Goal: Find specific page/section: Find specific page/section

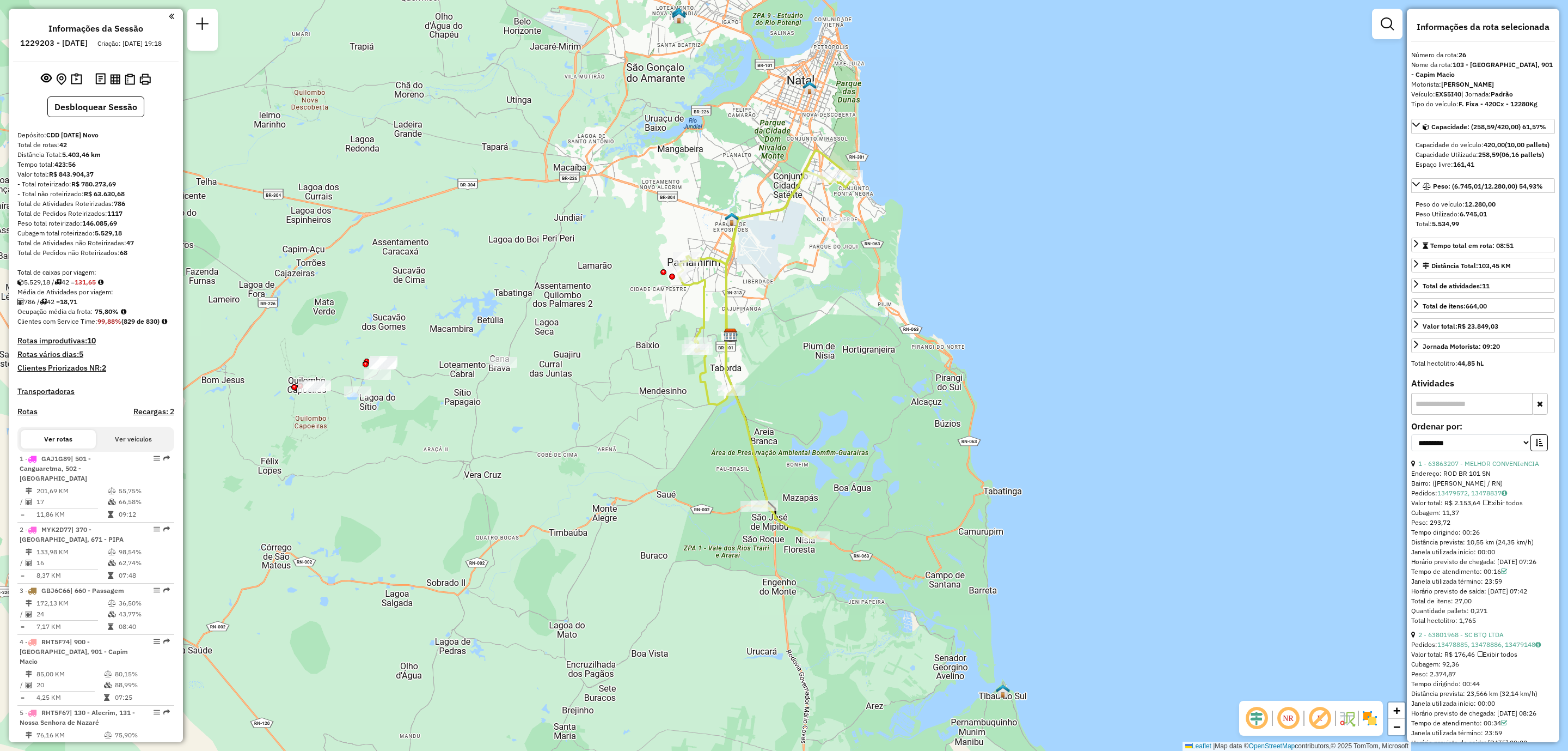
select select "**********"
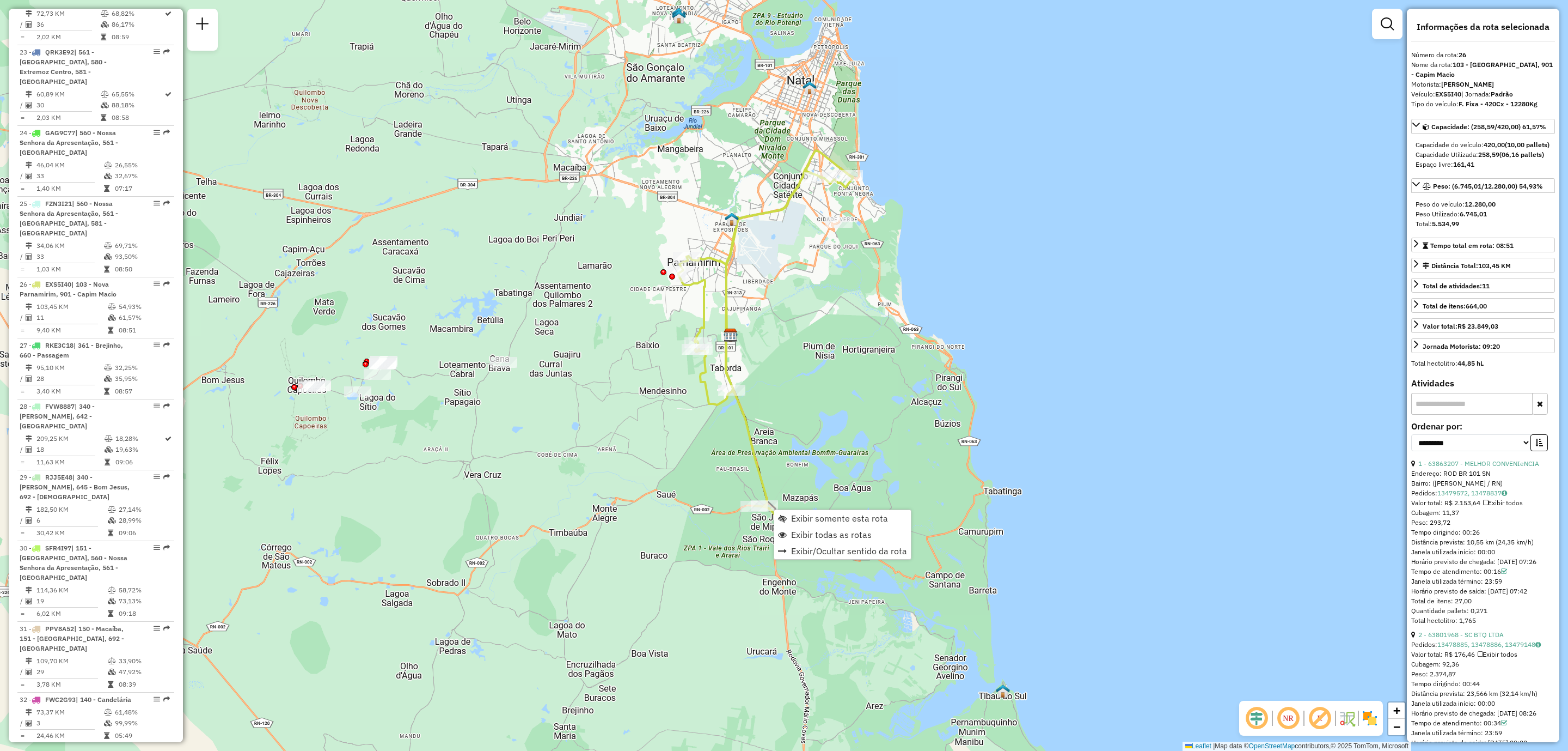
scroll to position [2002, 0]
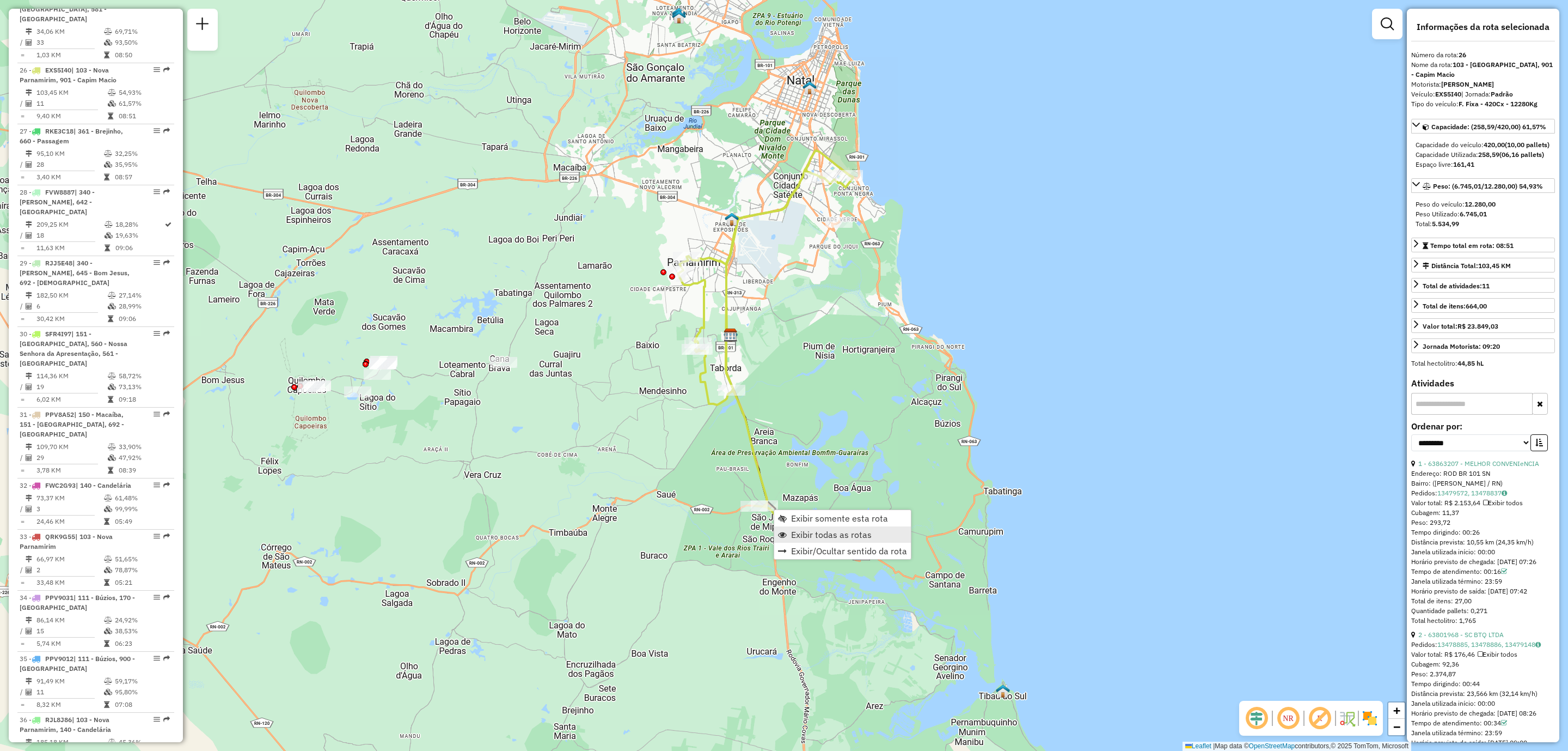
click at [855, 539] on span "Exibir todas as rotas" at bounding box center [831, 534] width 81 height 9
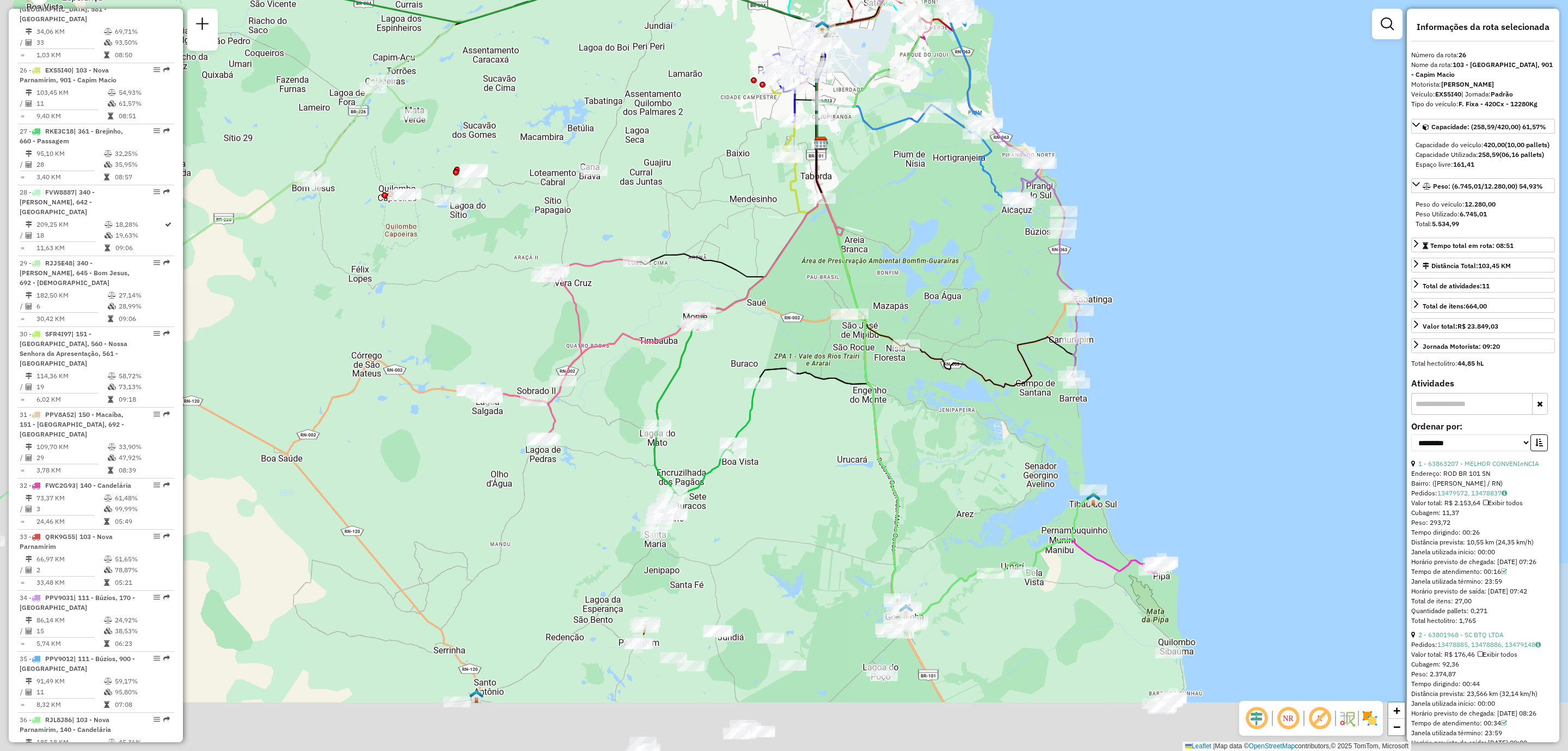
drag, startPoint x: 684, startPoint y: 690, endPoint x: 785, endPoint y: 484, distance: 229.4
click at [780, 492] on div "Janela de atendimento Grade de atendimento Capacidade Transportadoras Veículos …" at bounding box center [784, 375] width 1568 height 751
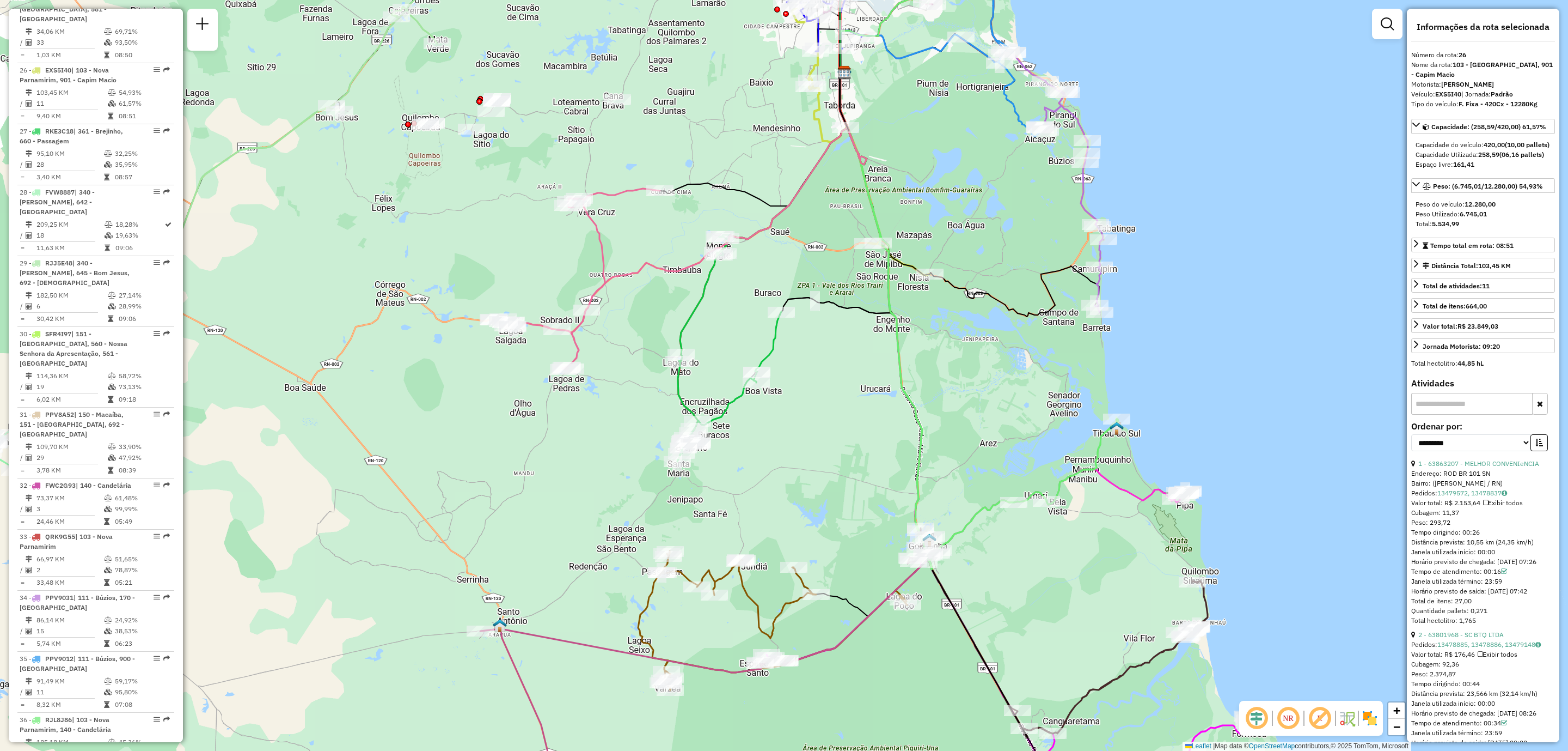
drag, startPoint x: 828, startPoint y: 531, endPoint x: 865, endPoint y: 428, distance: 109.4
click at [861, 434] on div "Janela de atendimento Grade de atendimento Capacidade Transportadoras Veículos …" at bounding box center [784, 375] width 1568 height 751
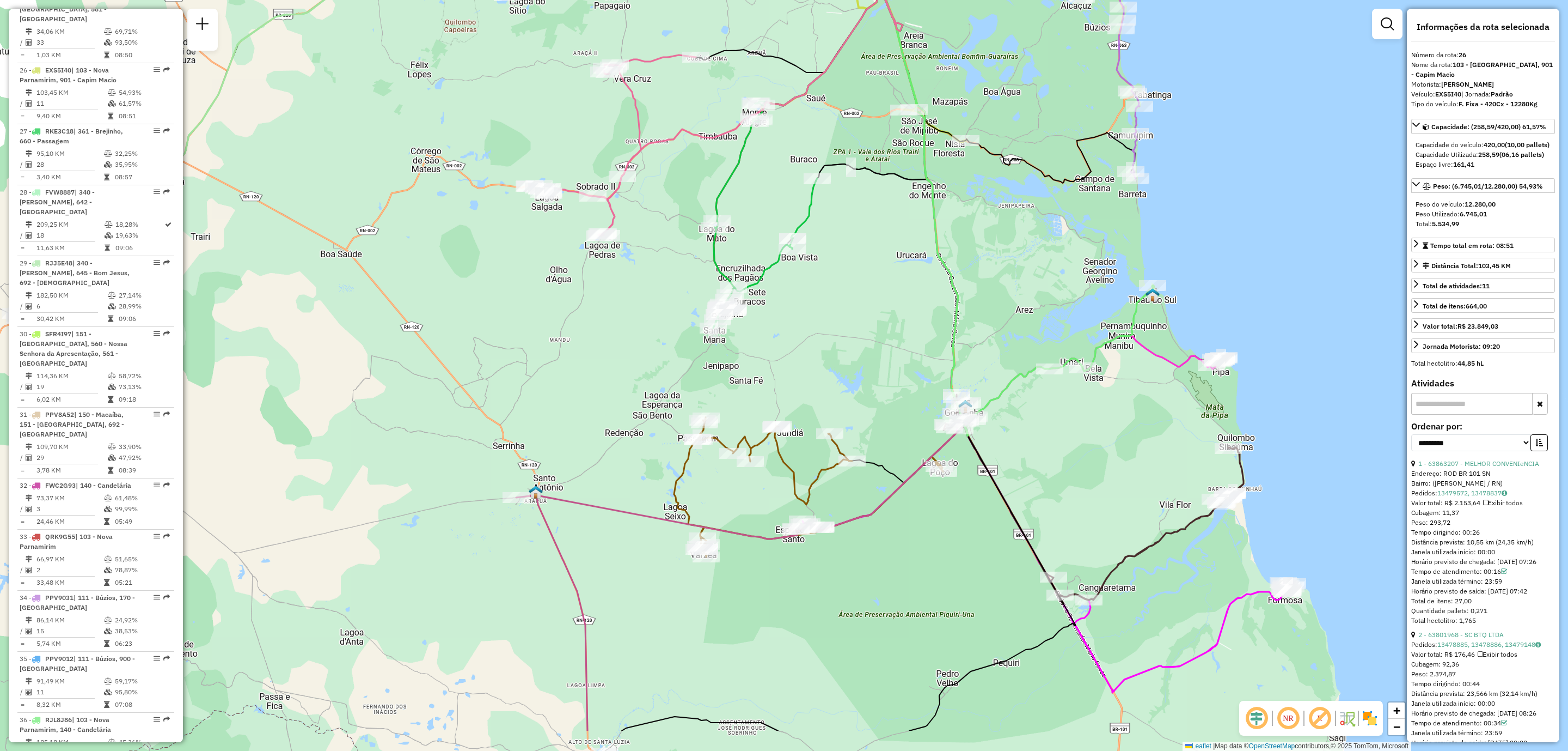
drag, startPoint x: 1120, startPoint y: 609, endPoint x: 1158, endPoint y: 432, distance: 181.0
click at [1157, 434] on div "Janela de atendimento Grade de atendimento Capacidade Transportadoras Veículos …" at bounding box center [784, 375] width 1568 height 751
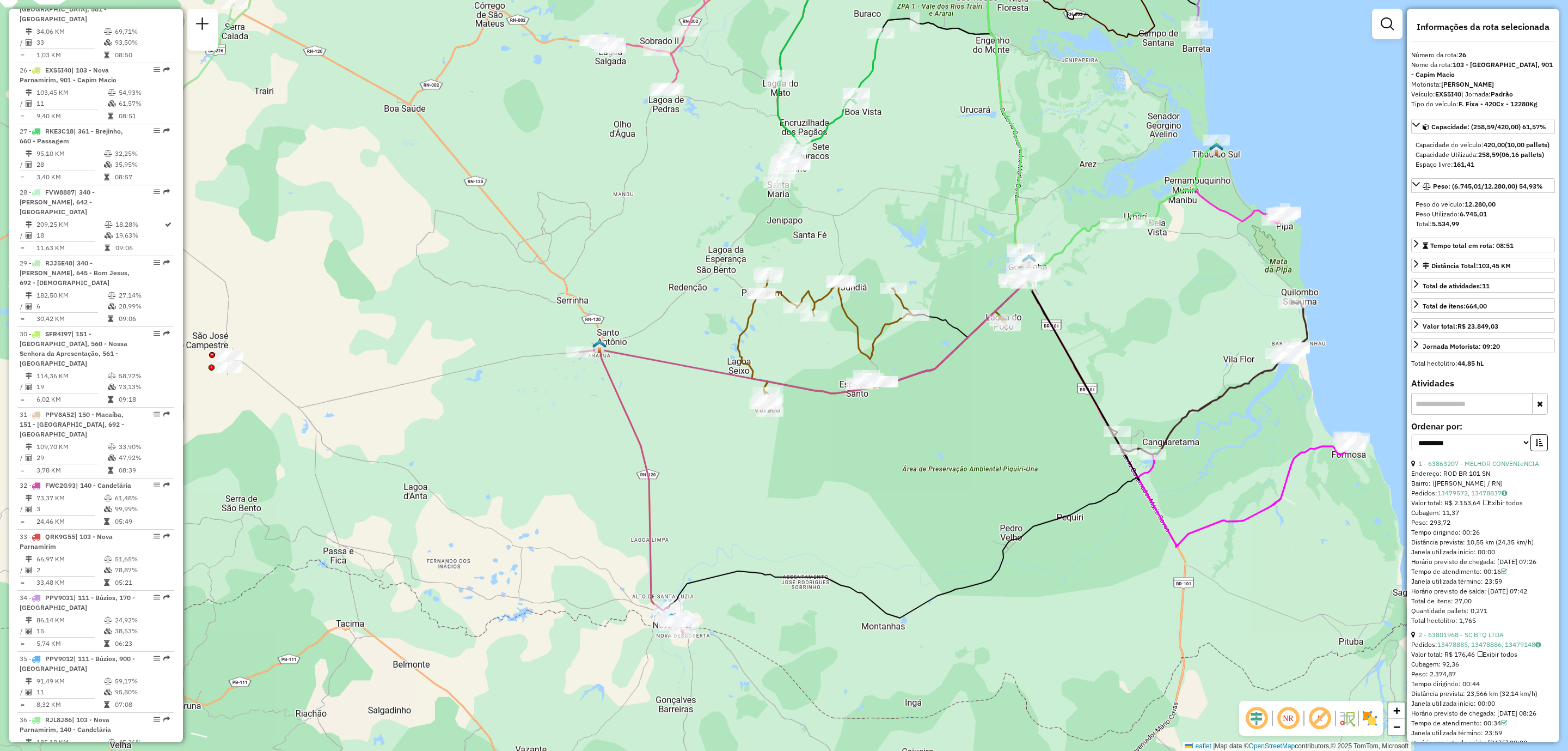
drag, startPoint x: 921, startPoint y: 663, endPoint x: 980, endPoint y: 566, distance: 113.5
click at [977, 570] on div "Janela de atendimento Grade de atendimento Capacidade Transportadoras Veículos …" at bounding box center [784, 375] width 1568 height 751
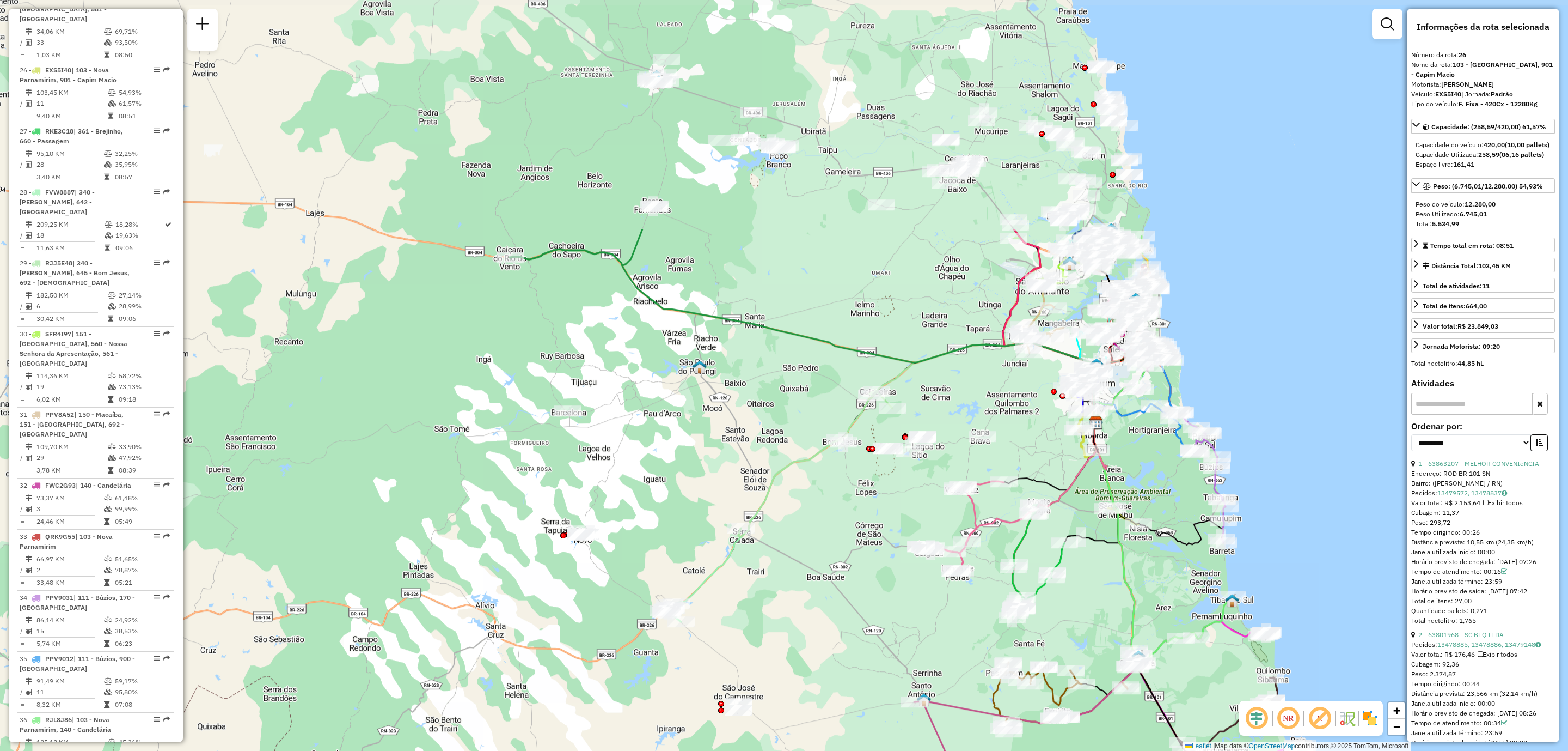
drag, startPoint x: 770, startPoint y: 293, endPoint x: 748, endPoint y: 597, distance: 304.8
click at [748, 597] on div "Janela de atendimento Grade de atendimento Capacidade Transportadoras Veículos …" at bounding box center [784, 375] width 1568 height 751
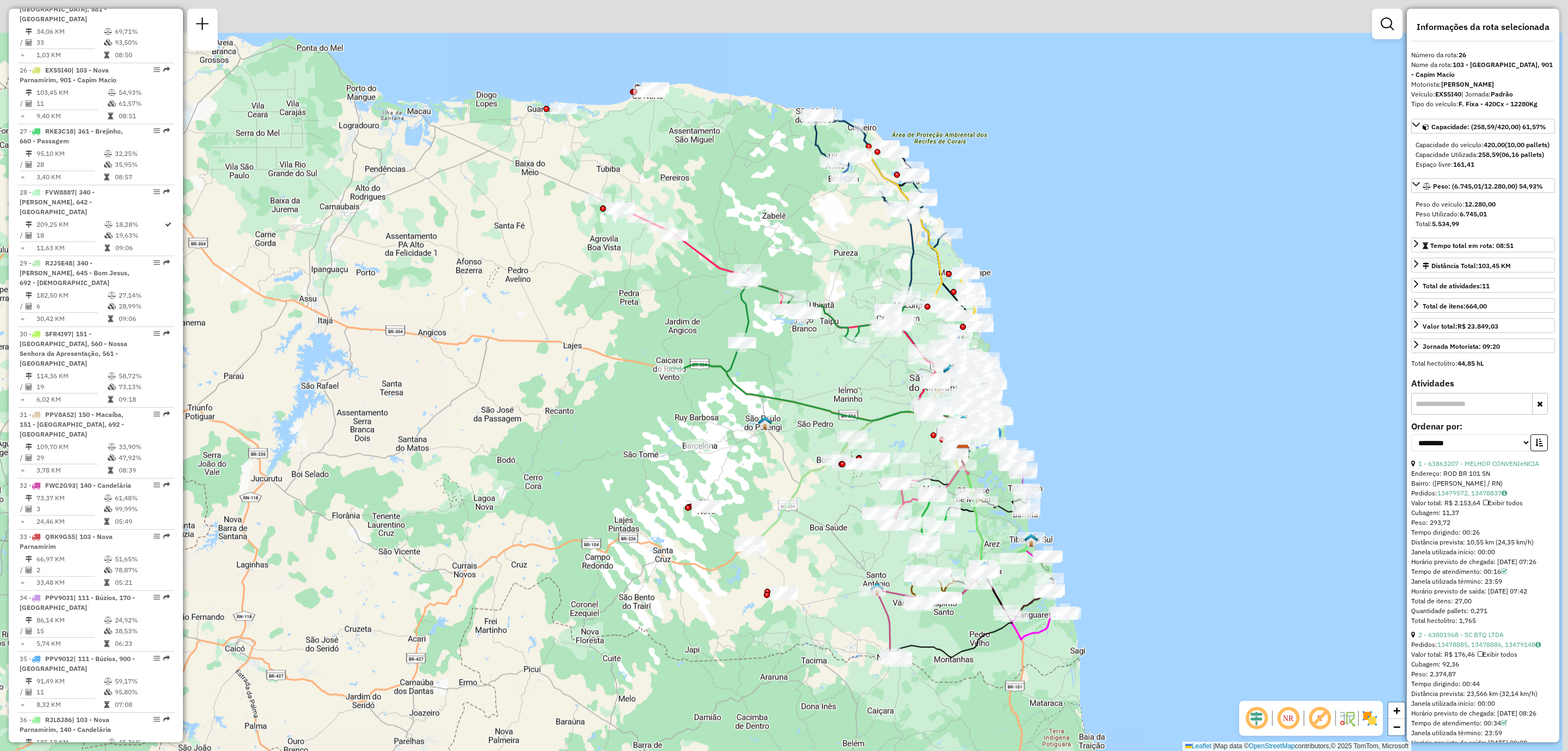
drag, startPoint x: 657, startPoint y: 205, endPoint x: 619, endPoint y: 296, distance: 98.6
click at [619, 296] on div "Janela de atendimento Grade de atendimento Capacidade Transportadoras Veículos …" at bounding box center [784, 375] width 1568 height 751
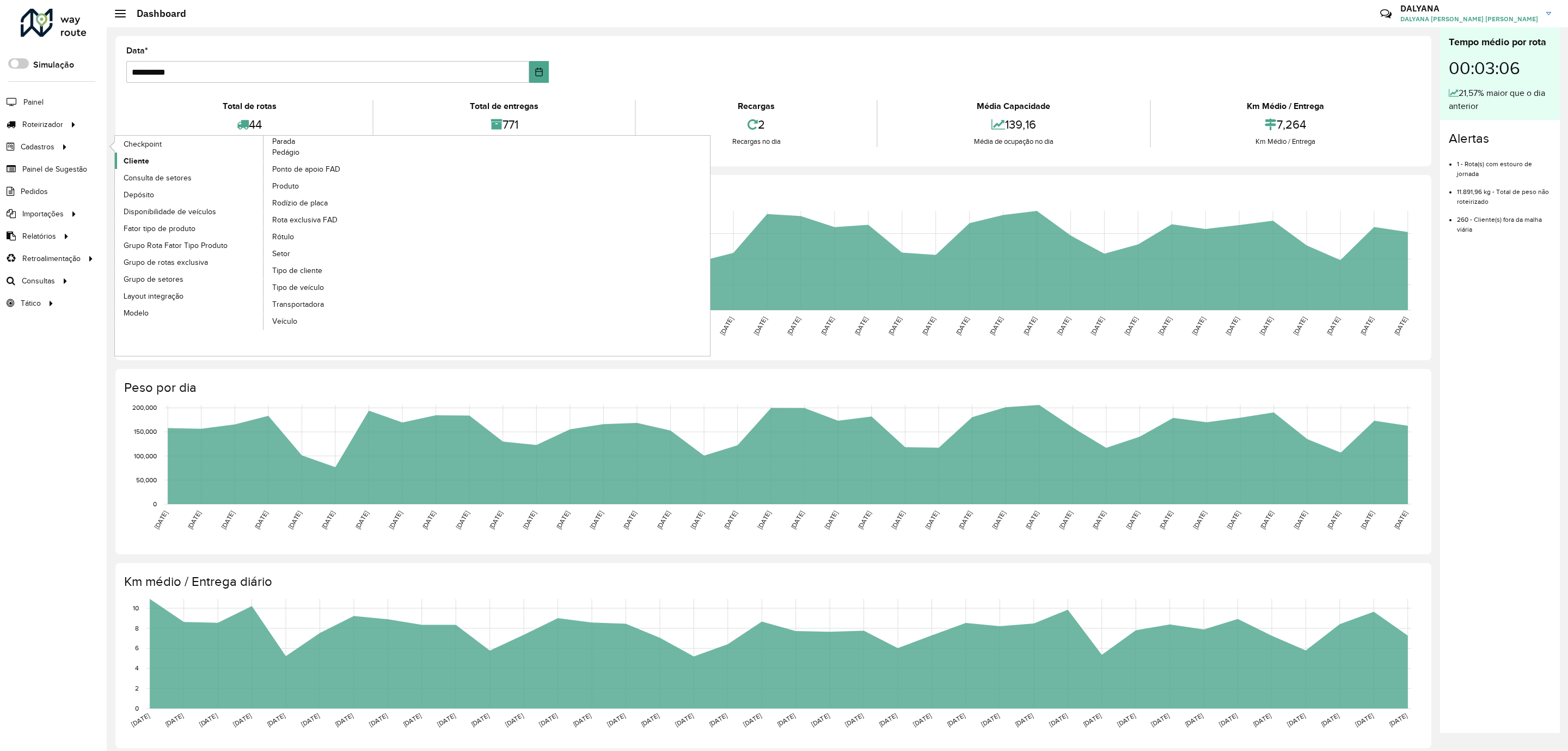
click at [137, 162] on span "Cliente" at bounding box center [136, 161] width 25 height 12
click at [139, 159] on span "Cliente" at bounding box center [136, 161] width 25 height 12
click at [131, 164] on span "Cliente" at bounding box center [136, 161] width 25 height 12
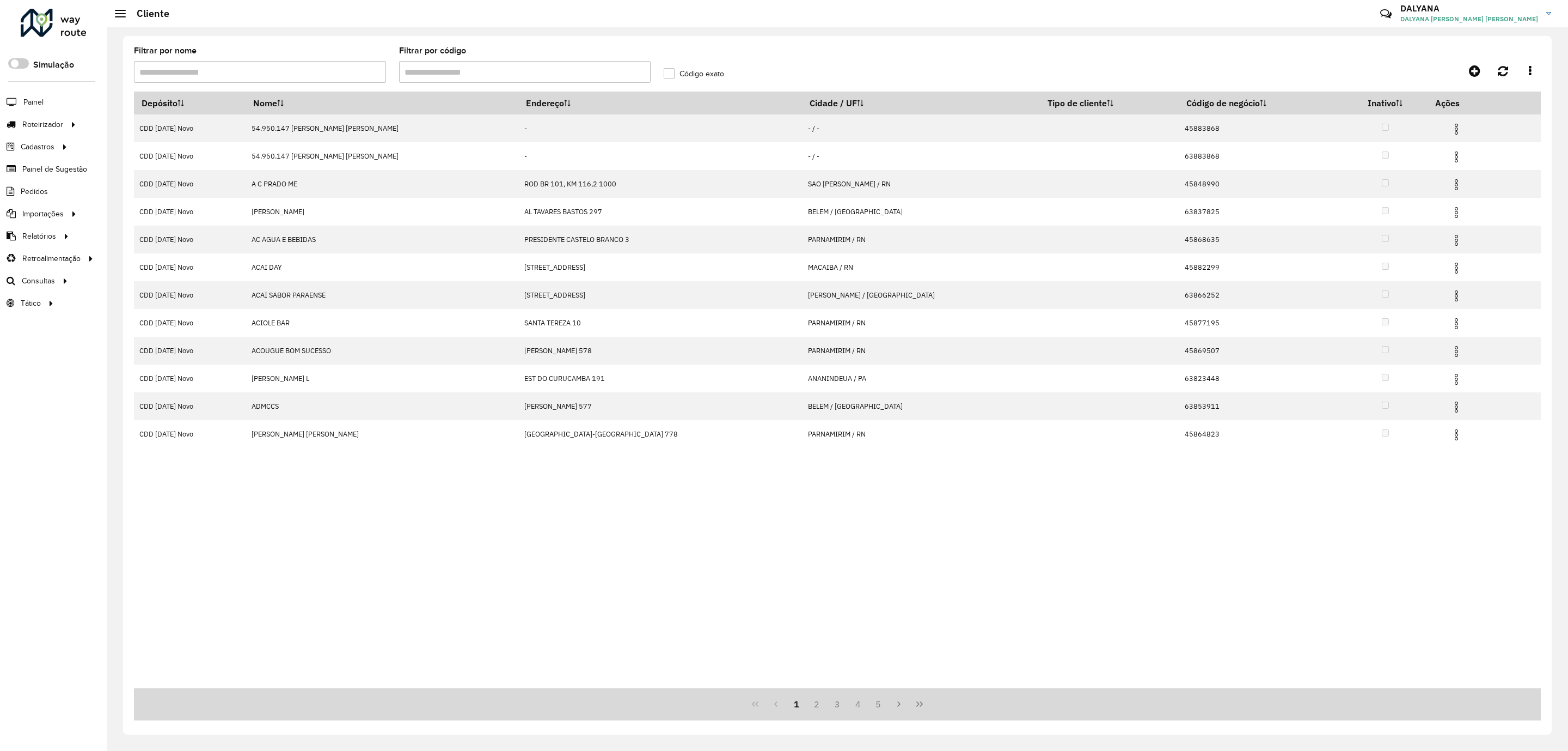
click at [505, 76] on input "Filtrar por código" at bounding box center [525, 72] width 252 height 22
paste input "*****"
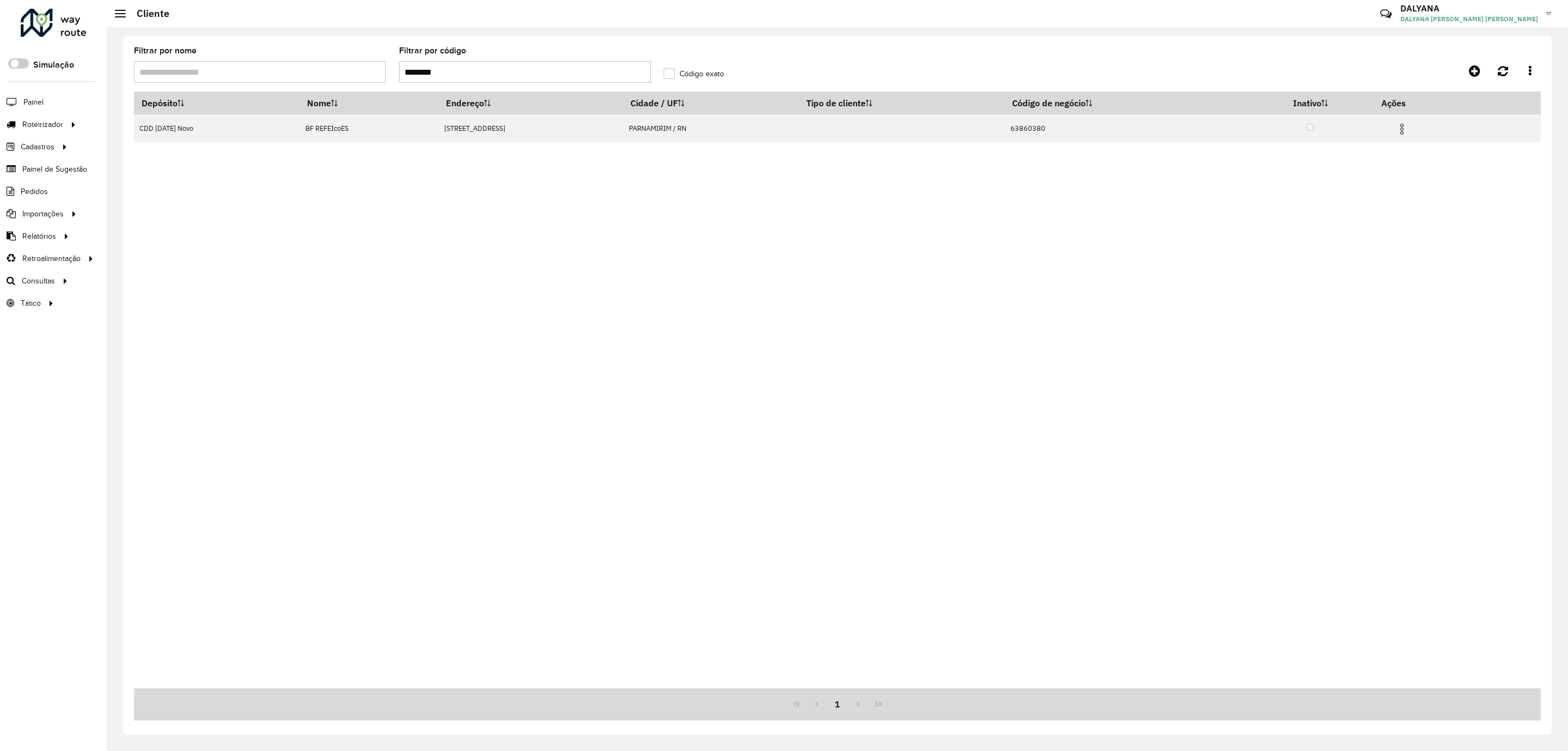
click at [427, 74] on input "********" at bounding box center [525, 72] width 252 height 22
type input "********"
